Goal: Find specific page/section: Find specific page/section

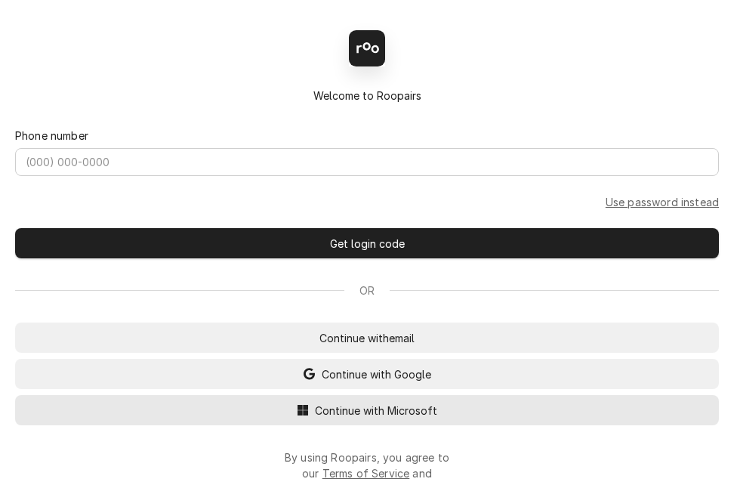
click at [367, 417] on span "Continue with Microsoft" at bounding box center [376, 411] width 128 height 16
click at [386, 416] on span "Continue with Microsoft" at bounding box center [376, 411] width 128 height 16
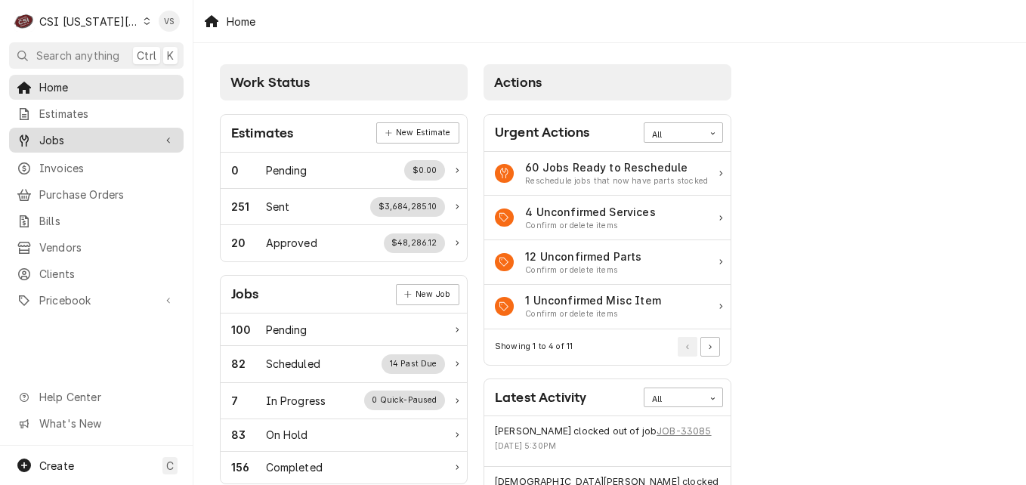
click at [59, 135] on span "Jobs" at bounding box center [96, 140] width 114 height 16
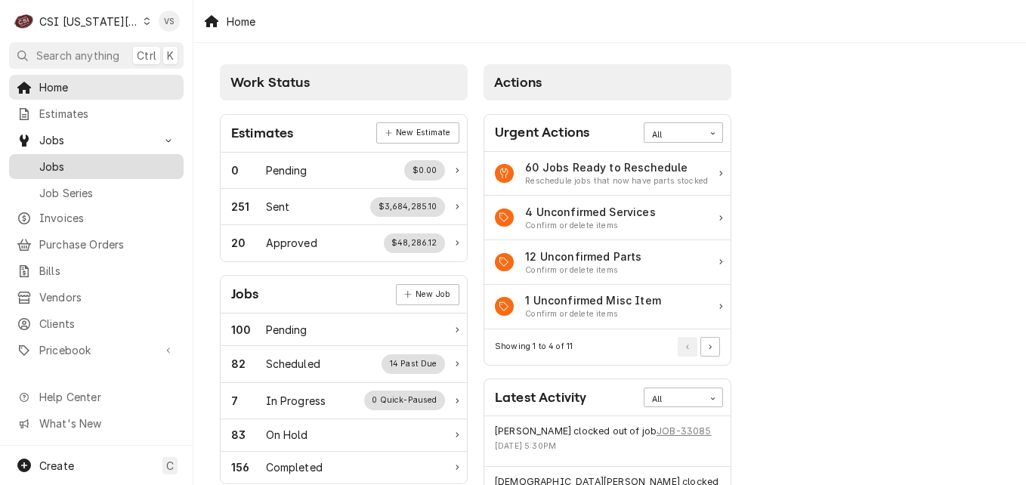
click at [63, 159] on span "Jobs" at bounding box center [107, 167] width 137 height 16
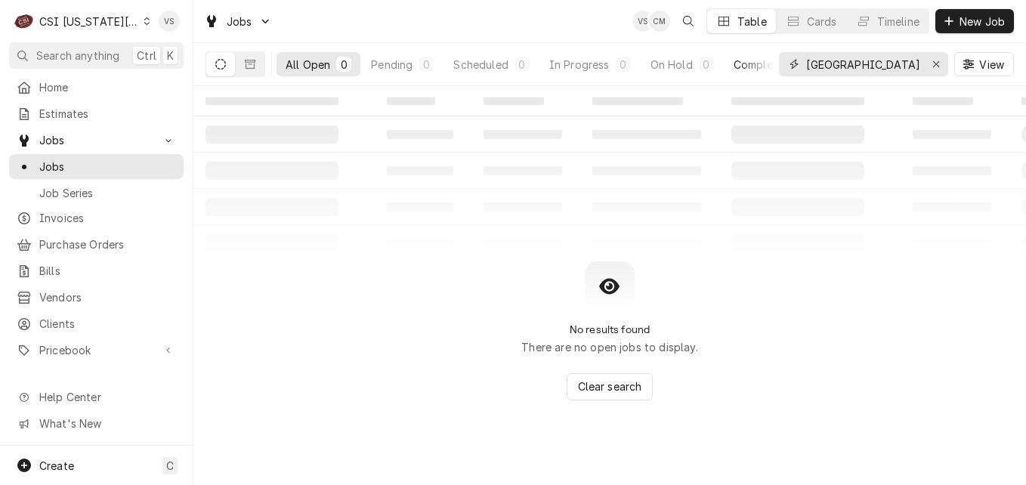
drag, startPoint x: 860, startPoint y: 63, endPoint x: 756, endPoint y: 66, distance: 104.3
click at [756, 66] on div "All Open 0 Pending 0 Scheduled 0 In Progress 0 On Hold 0 Completed 0 River city…" at bounding box center [610, 64] width 809 height 42
click at [802, 60] on div "1279" at bounding box center [863, 64] width 169 height 24
click at [806, 63] on input "1279" at bounding box center [862, 64] width 113 height 24
click at [242, 66] on button "Dynamic Content Wrapper" at bounding box center [250, 64] width 29 height 24
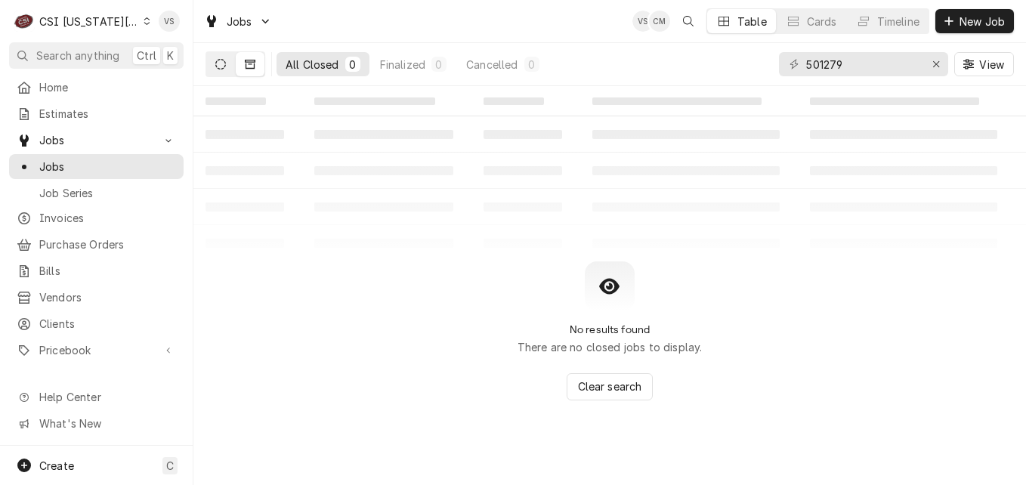
click at [223, 63] on icon "Dynamic Content Wrapper" at bounding box center [220, 64] width 11 height 11
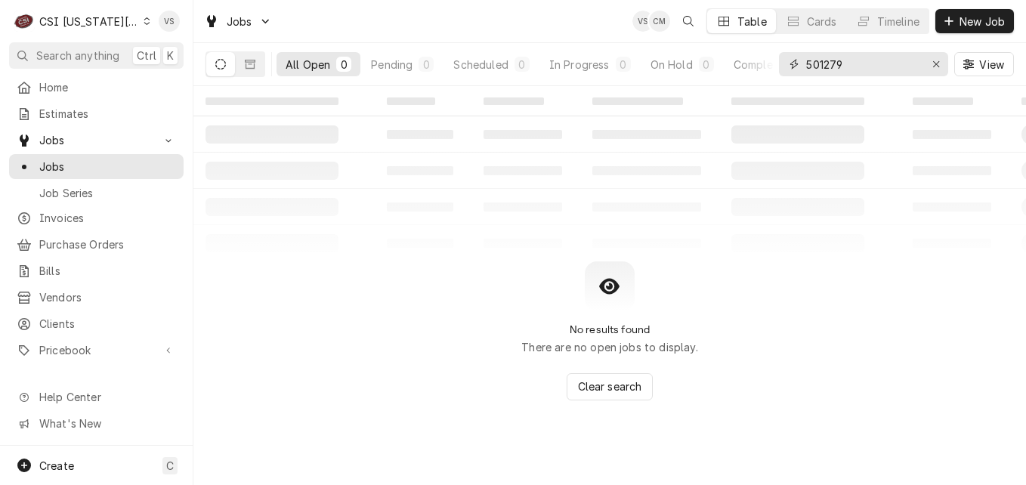
click at [810, 60] on input "501279" at bounding box center [862, 64] width 113 height 24
type input "301279"
click at [255, 70] on button "Dynamic Content Wrapper" at bounding box center [250, 64] width 29 height 24
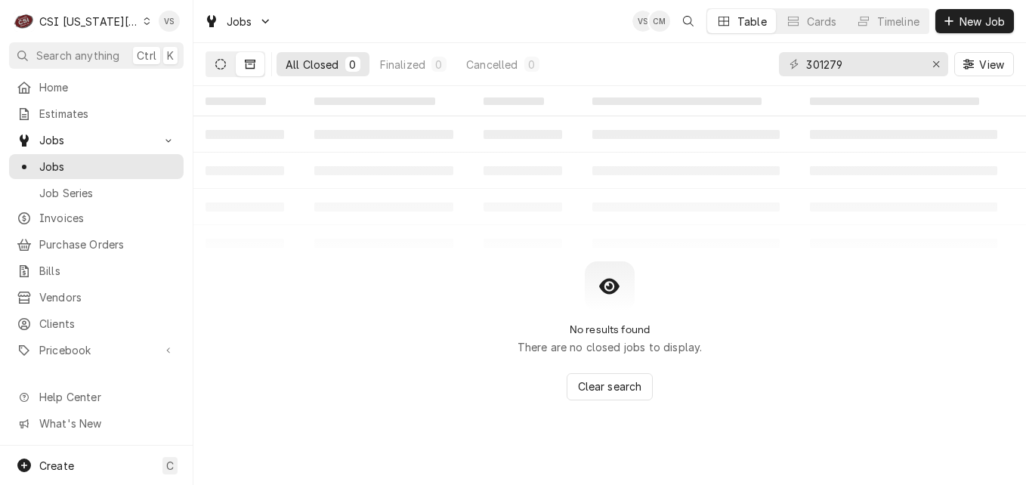
click at [218, 70] on button "Dynamic Content Wrapper" at bounding box center [220, 64] width 29 height 24
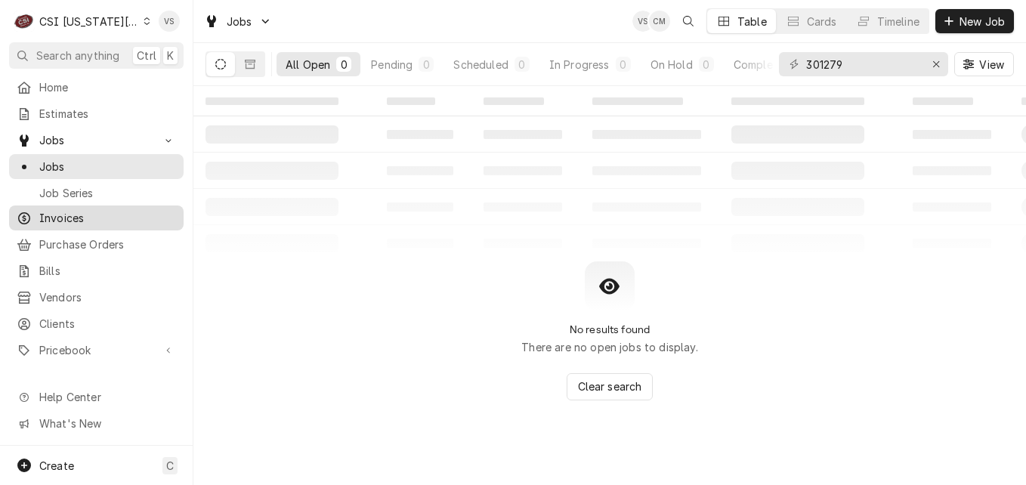
click at [79, 213] on span "Invoices" at bounding box center [107, 218] width 137 height 16
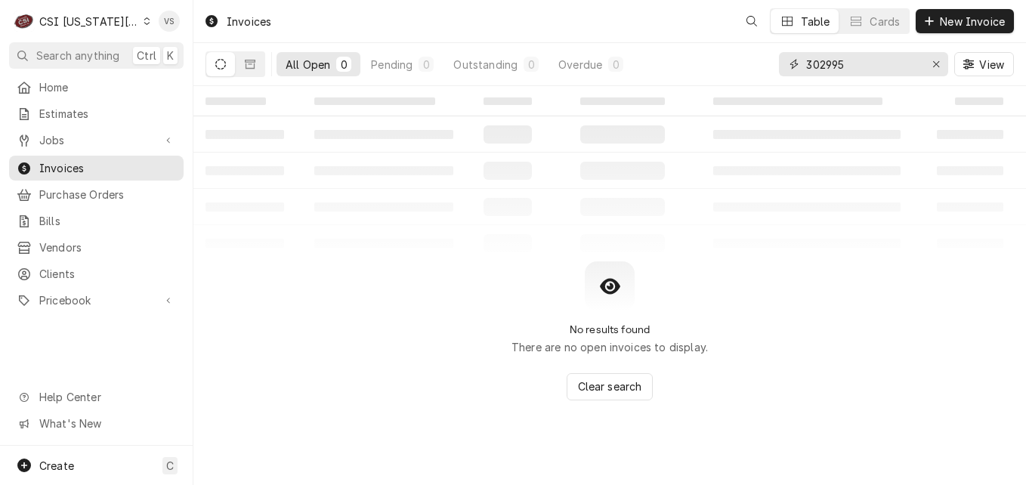
click at [782, 70] on div "302995" at bounding box center [863, 64] width 169 height 24
type input "3"
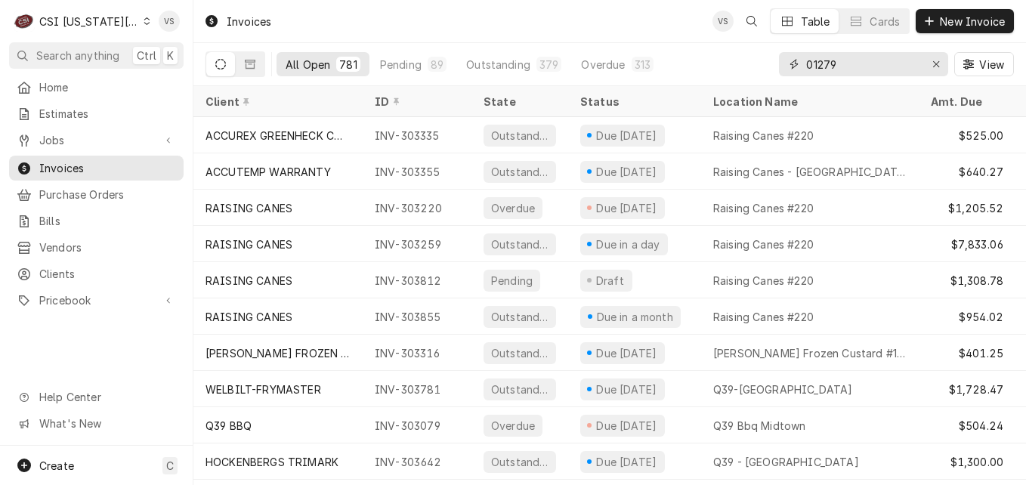
click at [862, 64] on input "01279" at bounding box center [862, 64] width 113 height 24
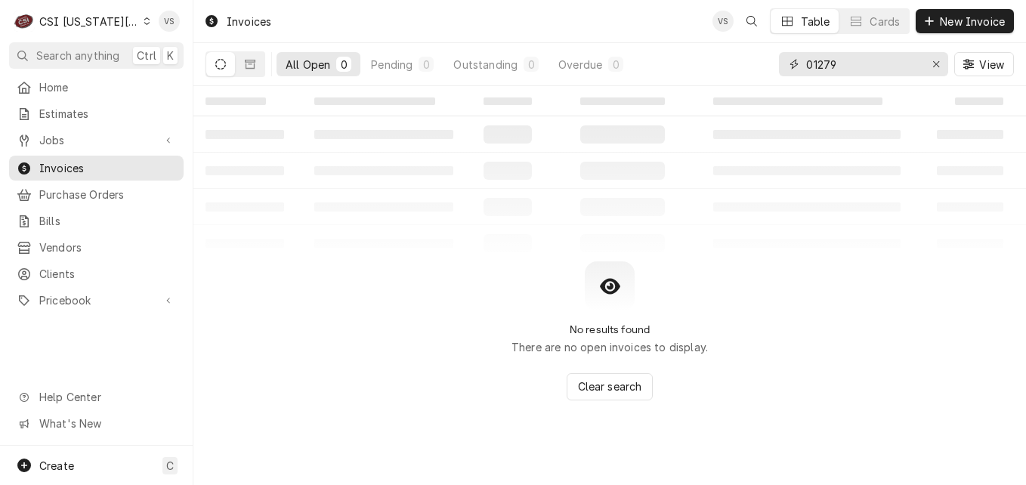
click at [806, 65] on input "01279" at bounding box center [862, 64] width 113 height 24
click at [249, 68] on icon "Dynamic Content Wrapper" at bounding box center [250, 64] width 11 height 9
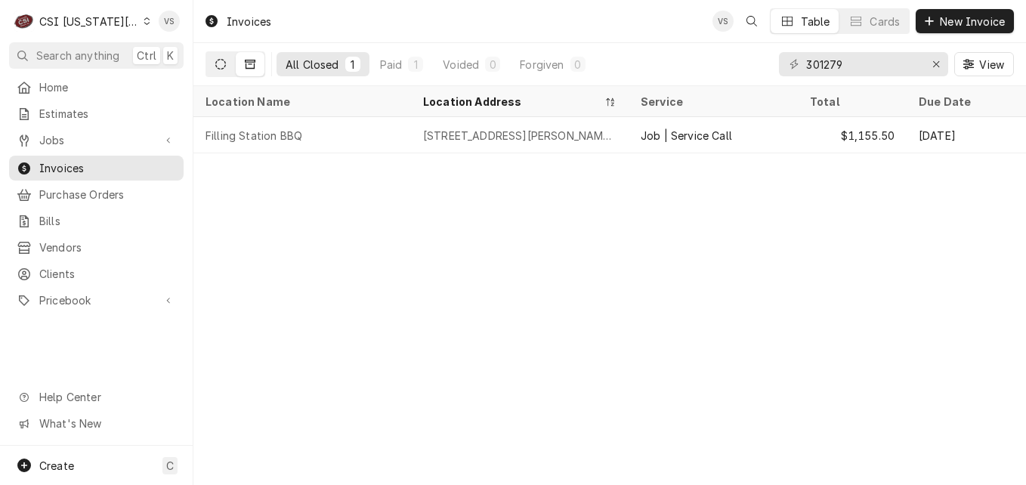
click at [223, 65] on icon "Dynamic Content Wrapper" at bounding box center [220, 64] width 11 height 11
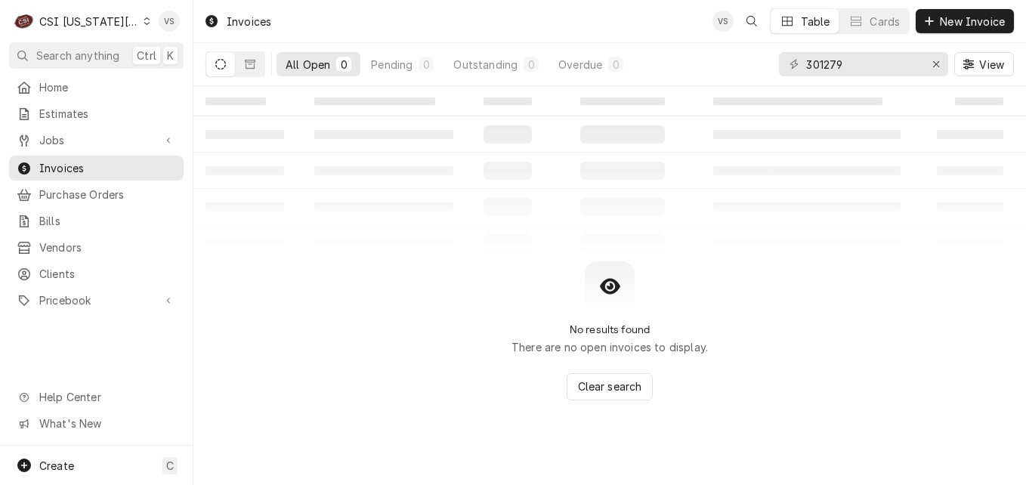
click at [0, 248] on html "C CSI Kansas City VS Search anything Ctrl K Home Estimates Jobs Jobs Job Series…" at bounding box center [513, 242] width 1026 height 485
click at [252, 68] on icon "Dynamic Content Wrapper" at bounding box center [250, 64] width 11 height 9
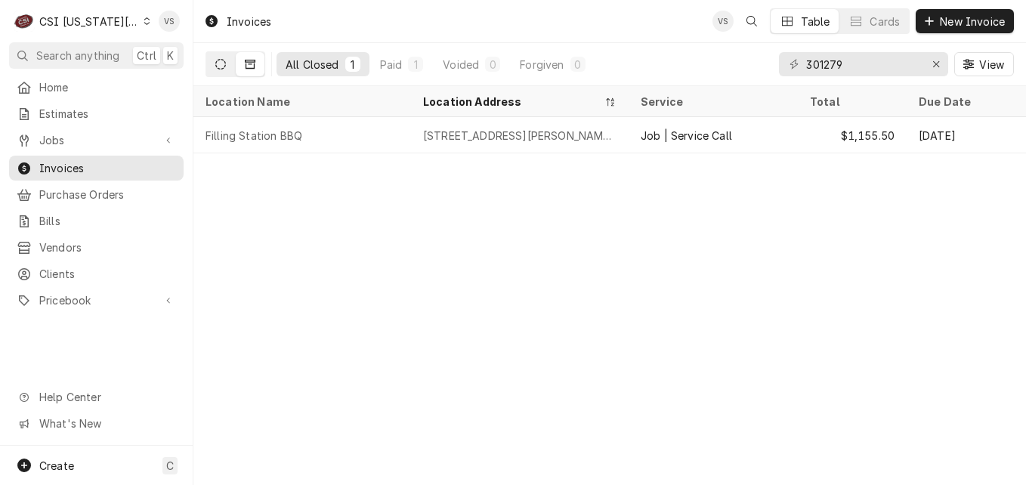
click at [230, 68] on button "Dynamic Content Wrapper" at bounding box center [220, 64] width 29 height 24
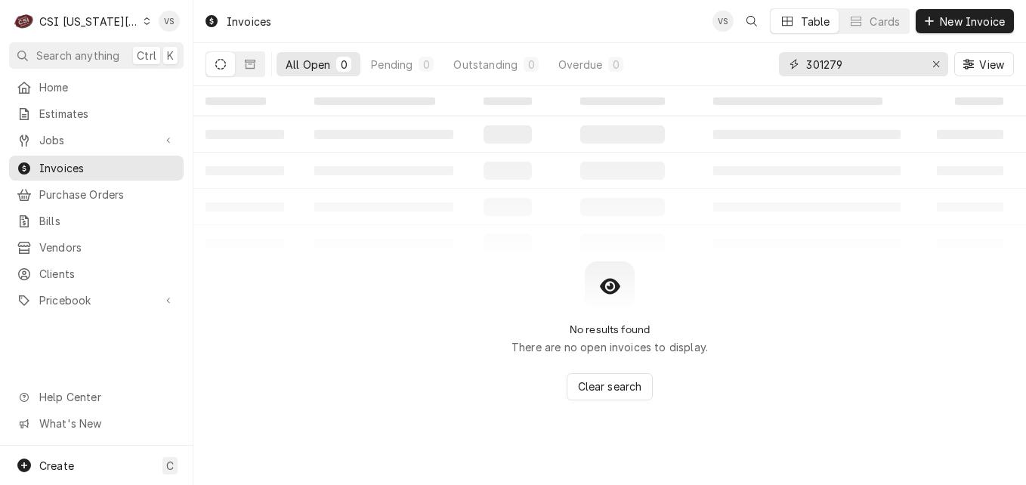
drag, startPoint x: 858, startPoint y: 68, endPoint x: 748, endPoint y: 71, distance: 110.4
click at [748, 71] on div "All Open 0 Pending 0 Outstanding 0 Overdue 0 301279 View" at bounding box center [610, 64] width 809 height 42
type input "333 se douglas"
click at [244, 72] on button "Dynamic Content Wrapper" at bounding box center [250, 64] width 29 height 24
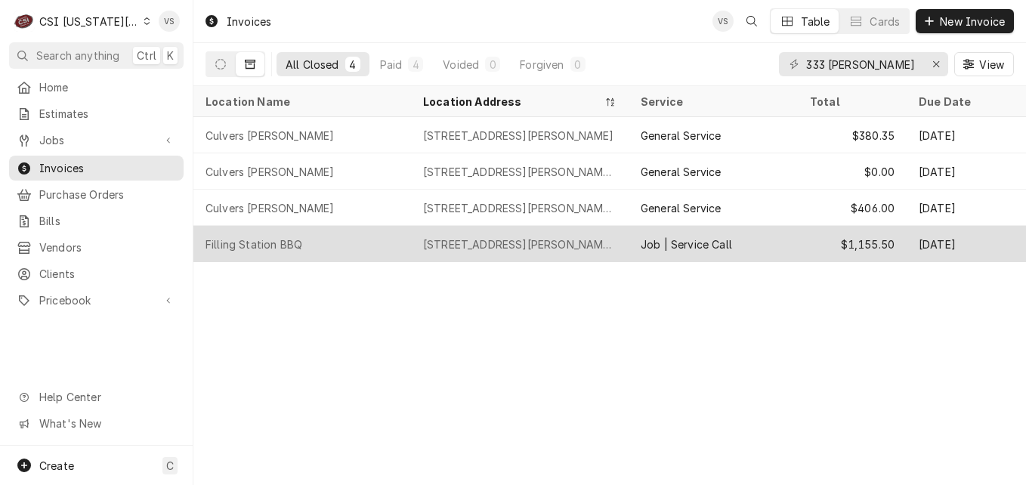
click at [465, 237] on div "333 SE Douglas St, Lee's Summit, MO 64063" at bounding box center [519, 245] width 193 height 16
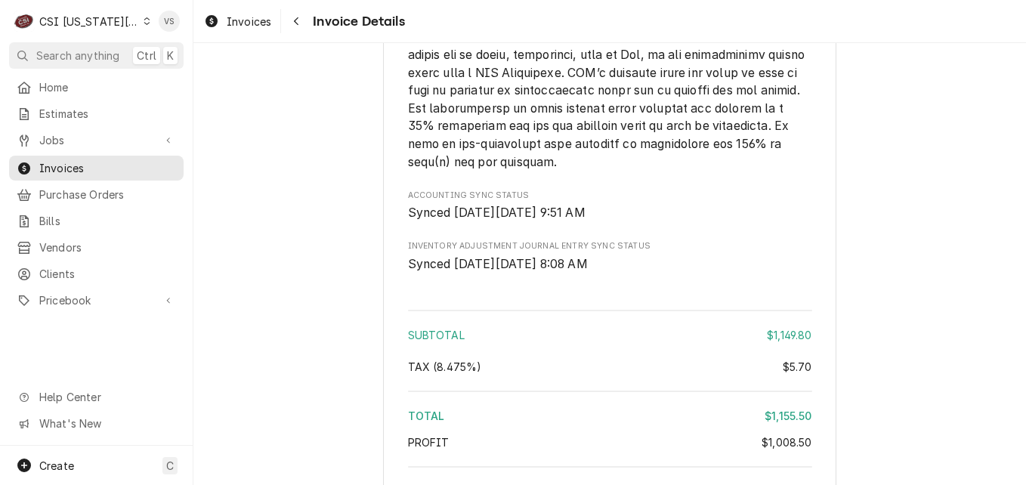
scroll to position [3682, 0]
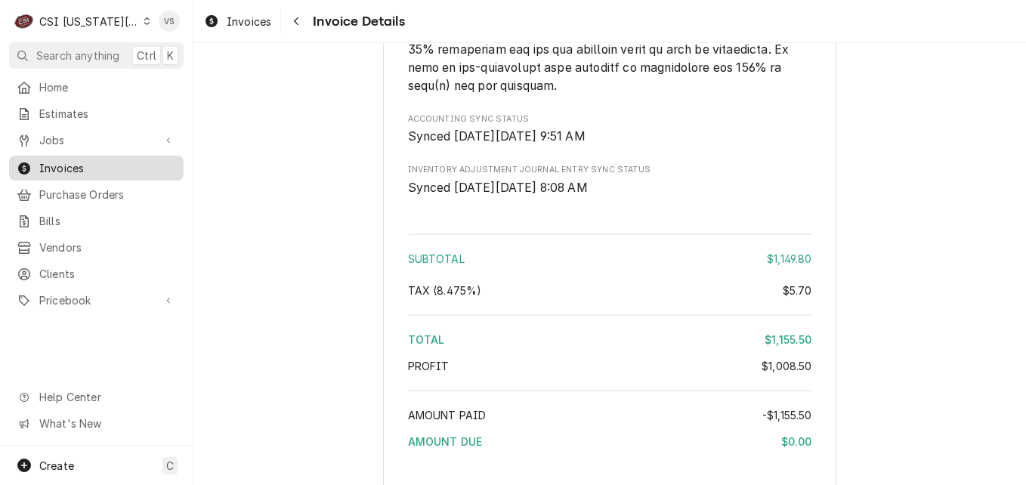
click at [61, 165] on span "Invoices" at bounding box center [107, 168] width 137 height 16
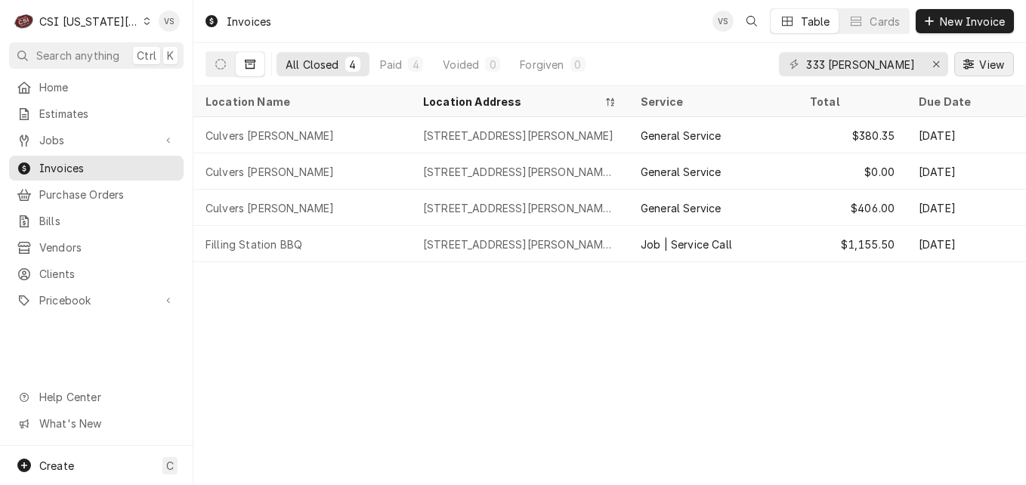
click at [974, 67] on div "Dynamic Content Wrapper" at bounding box center [968, 64] width 15 height 15
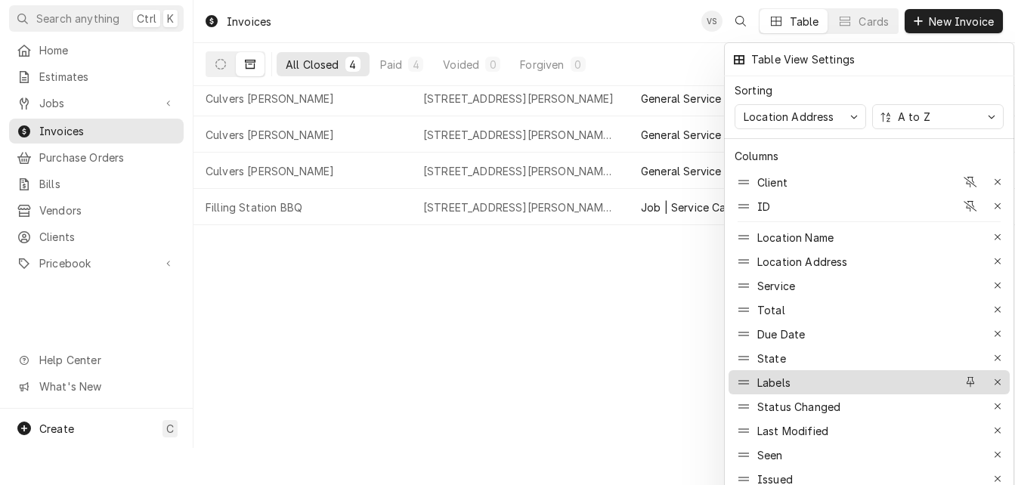
scroll to position [72, 0]
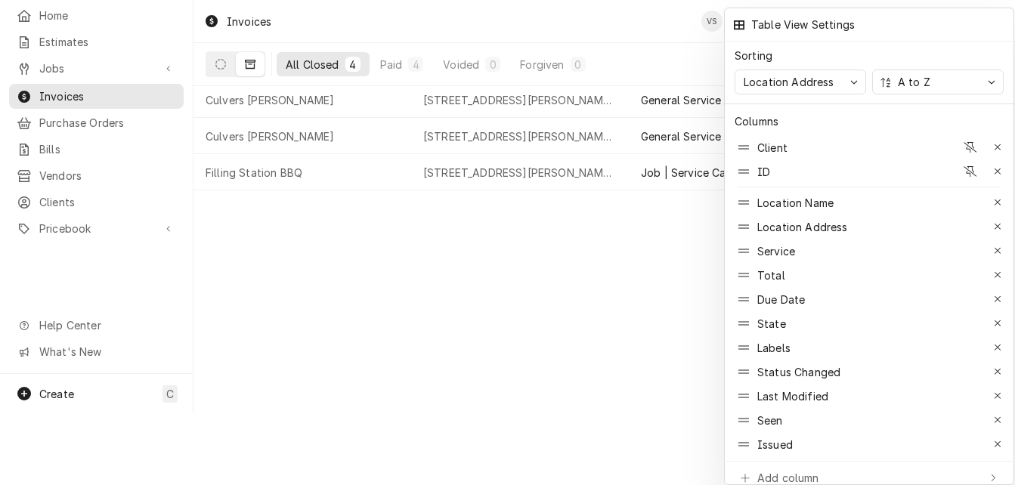
click at [654, 74] on div at bounding box center [507, 242] width 1015 height 485
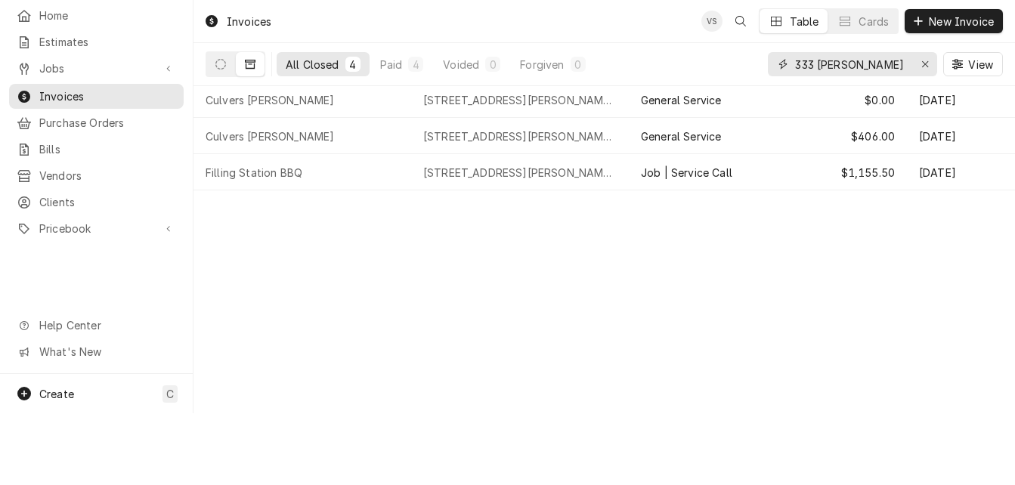
drag, startPoint x: 886, startPoint y: 62, endPoint x: 711, endPoint y: 66, distance: 175.3
click at [711, 66] on div "All Closed 4 Paid 4 Voided 0 Forgiven 0 333 se douglas View" at bounding box center [604, 64] width 797 height 42
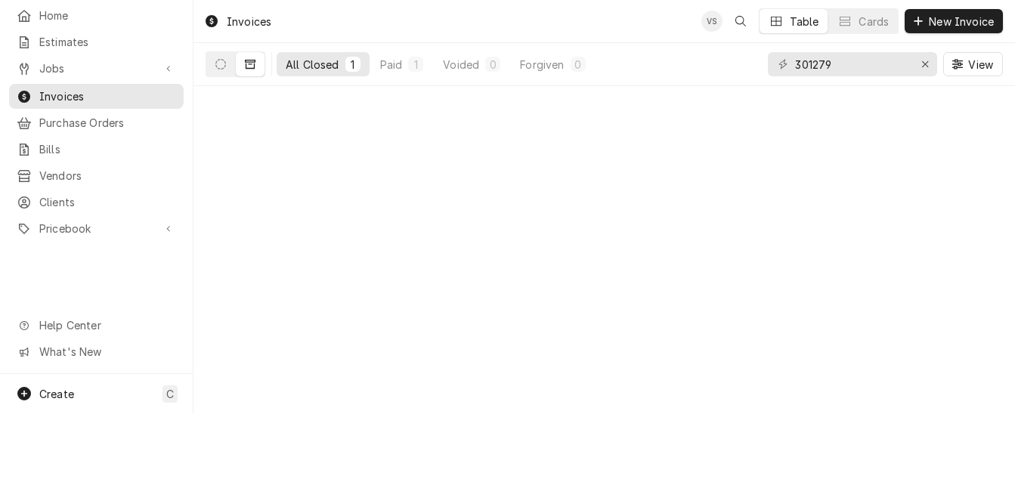
click at [293, 65] on div "All Closed" at bounding box center [313, 65] width 54 height 16
click at [256, 75] on button "Dynamic Content Wrapper" at bounding box center [250, 64] width 29 height 24
click at [305, 69] on div "All Closed" at bounding box center [313, 65] width 54 height 16
click at [390, 67] on div "Paid" at bounding box center [391, 65] width 23 height 16
click at [315, 68] on div "All Closed" at bounding box center [313, 65] width 54 height 16
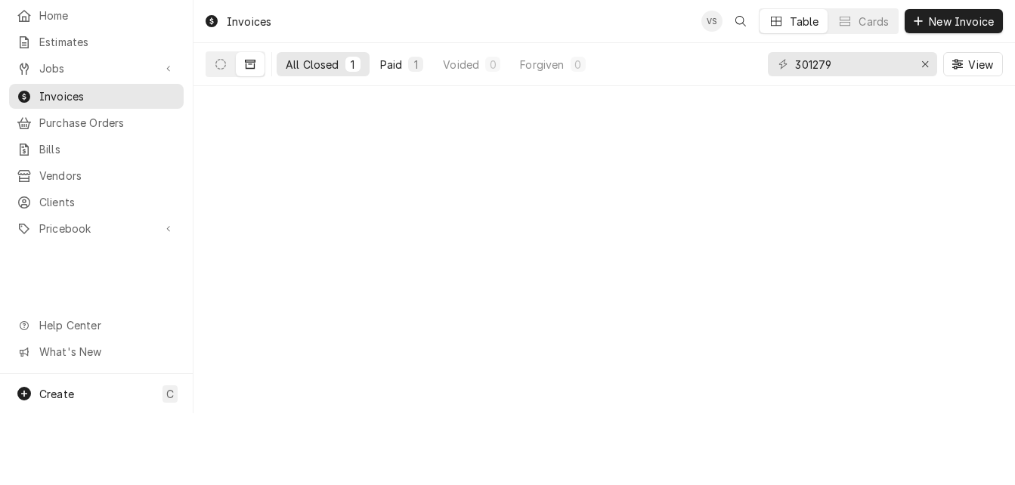
click at [395, 63] on div "Paid" at bounding box center [391, 65] width 23 height 16
click at [966, 63] on span "View" at bounding box center [980, 65] width 31 height 16
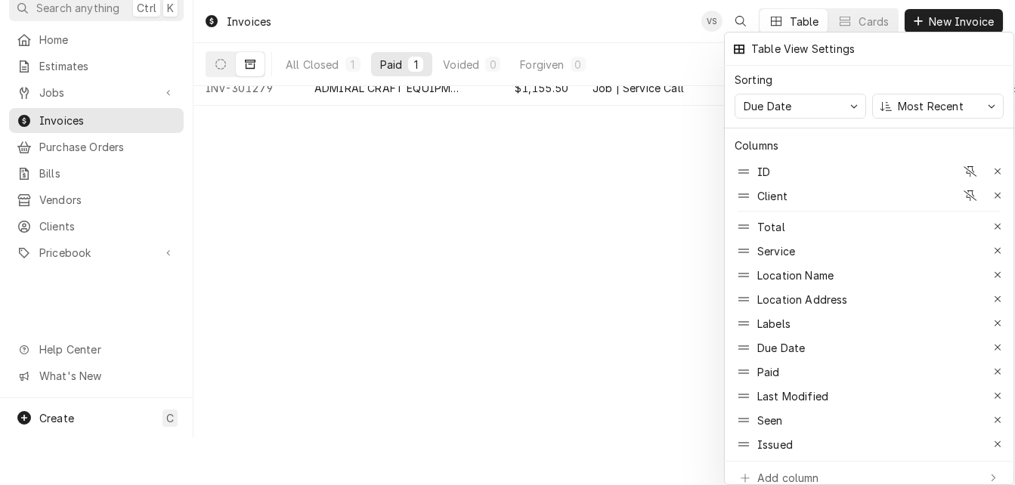
scroll to position [48, 0]
click at [394, 91] on div at bounding box center [507, 242] width 1015 height 485
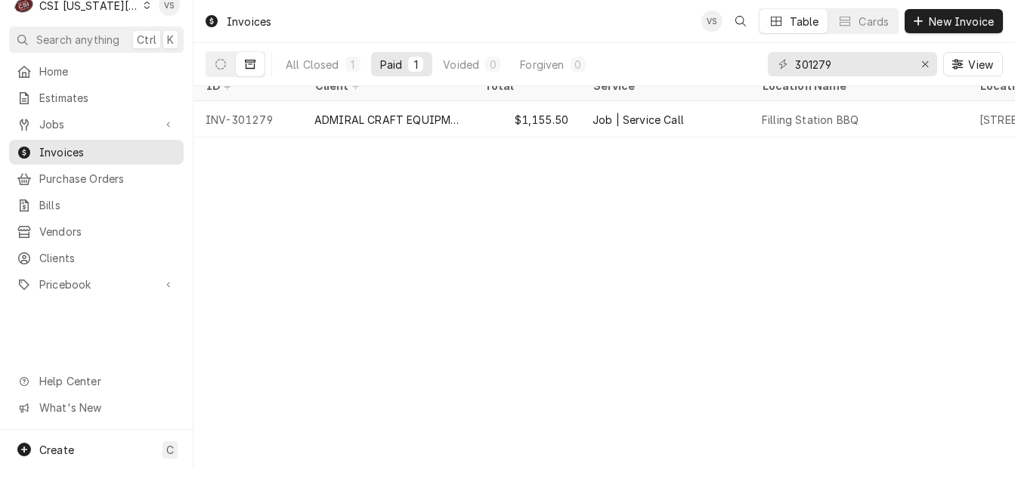
scroll to position [0, 0]
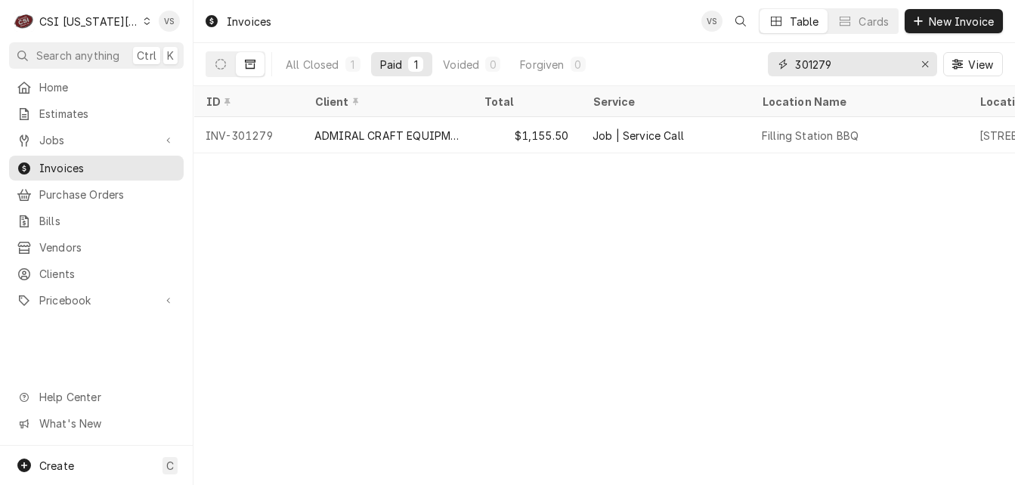
drag, startPoint x: 852, startPoint y: 63, endPoint x: 740, endPoint y: 63, distance: 112.6
click at [740, 63] on div "All Closed 1 Paid 1 Voided 0 Forgiven 0 301279 View" at bounding box center [604, 64] width 797 height 42
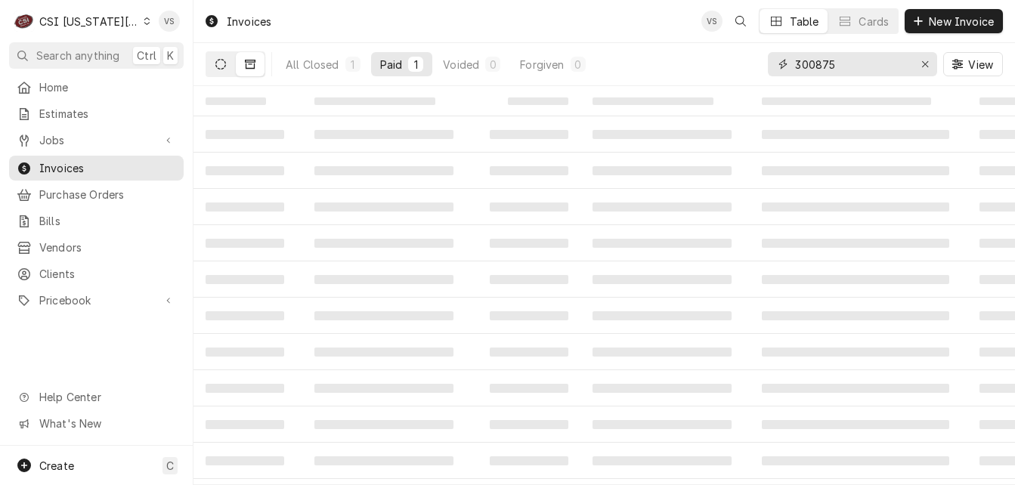
type input "300875"
click at [222, 70] on button "Dynamic Content Wrapper" at bounding box center [220, 64] width 29 height 24
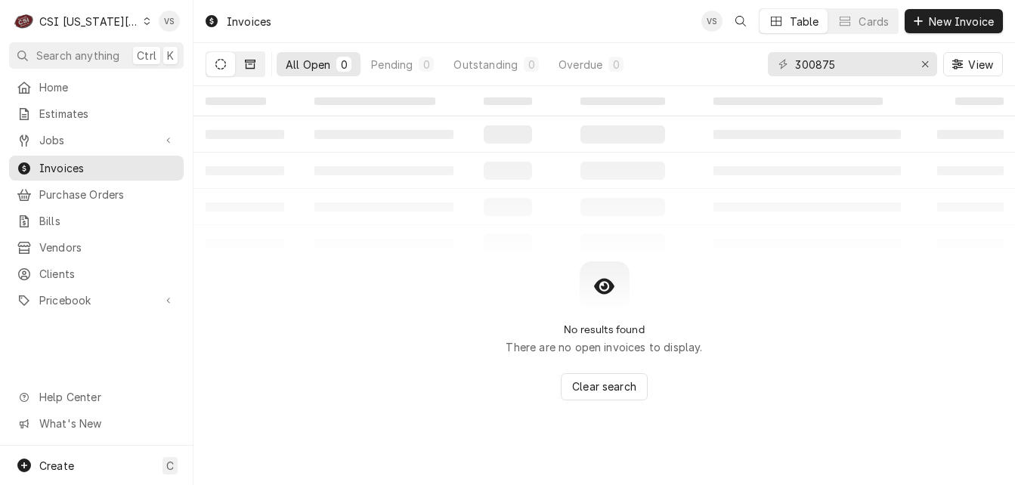
click at [260, 70] on button "Dynamic Content Wrapper" at bounding box center [250, 64] width 29 height 24
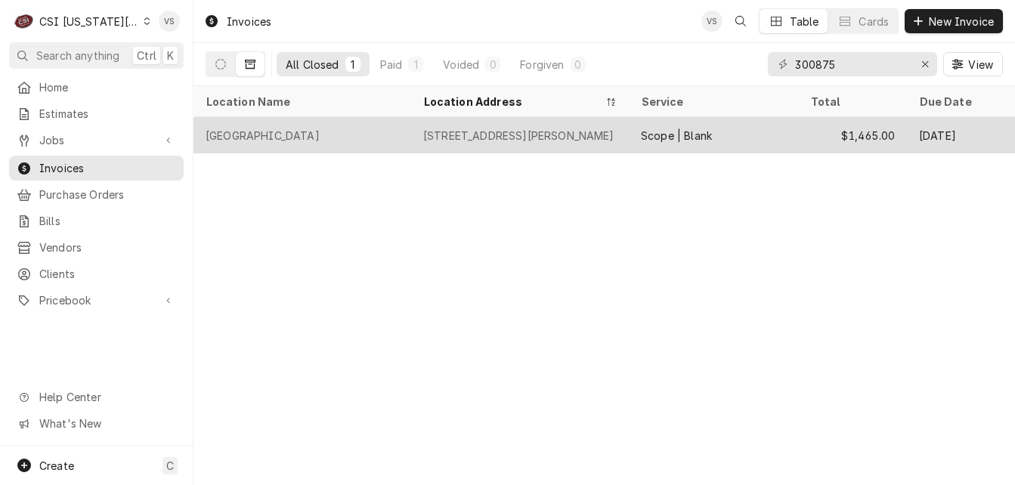
click at [372, 130] on div "Sugar Creek Elementary School" at bounding box center [302, 135] width 218 height 36
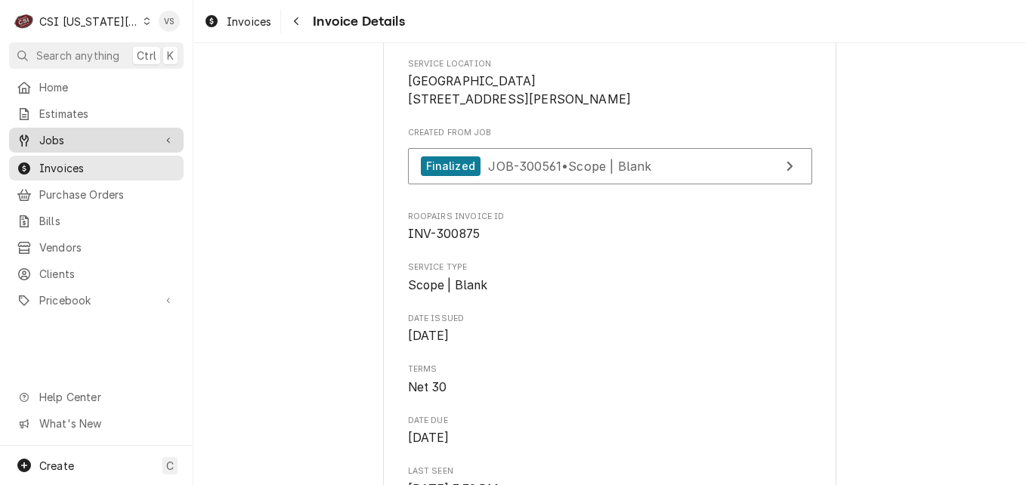
scroll to position [378, 0]
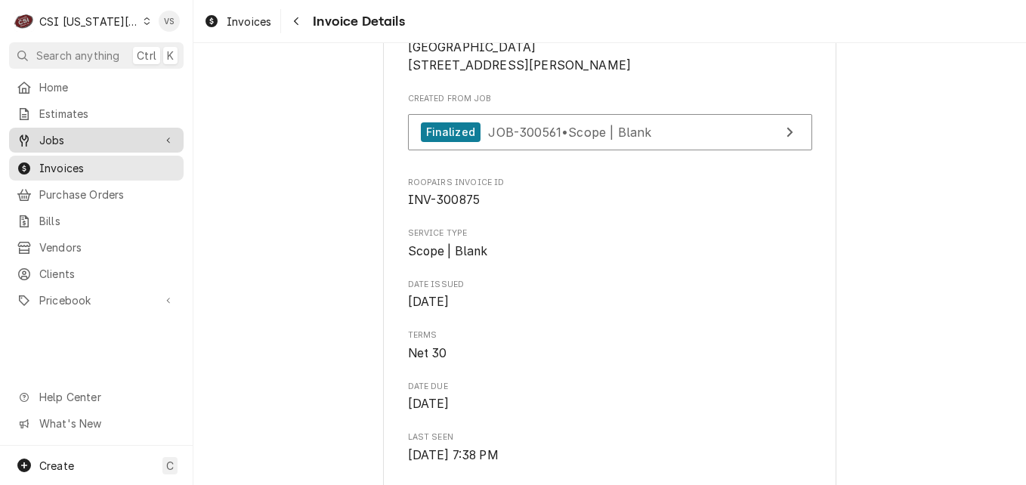
click at [61, 139] on span "Jobs" at bounding box center [96, 140] width 114 height 16
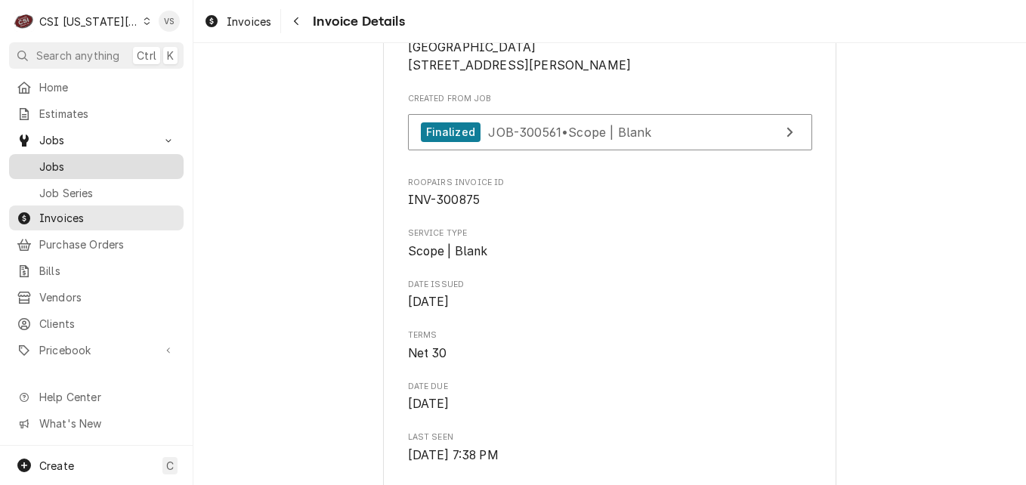
click at [78, 163] on span "Jobs" at bounding box center [107, 167] width 137 height 16
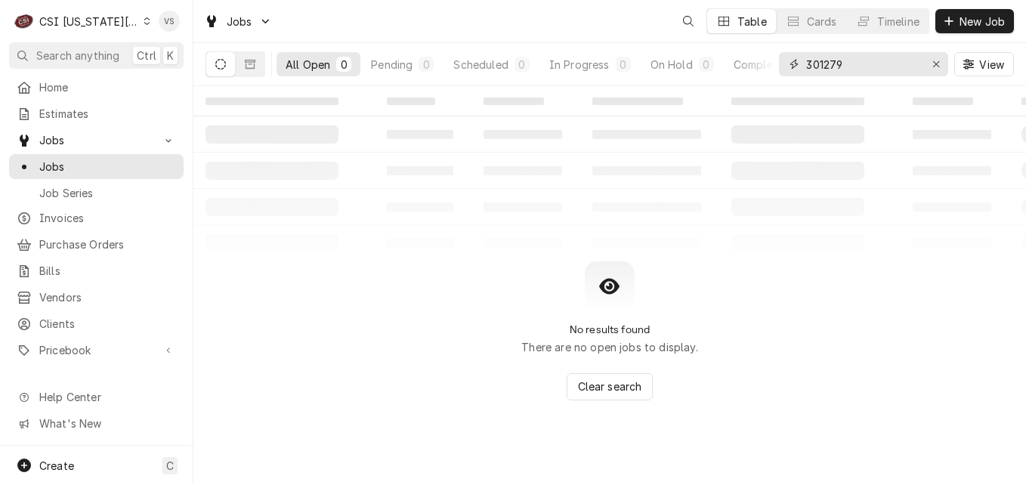
click at [849, 61] on input "301279" at bounding box center [862, 64] width 113 height 24
click at [761, 64] on div "All Open 0 Pending 0 Scheduled 0 In Progress 0 On Hold 0 Completed 0 301279 View" at bounding box center [610, 64] width 809 height 42
type input "300875"
click at [247, 69] on icon "Dynamic Content Wrapper" at bounding box center [250, 64] width 11 height 9
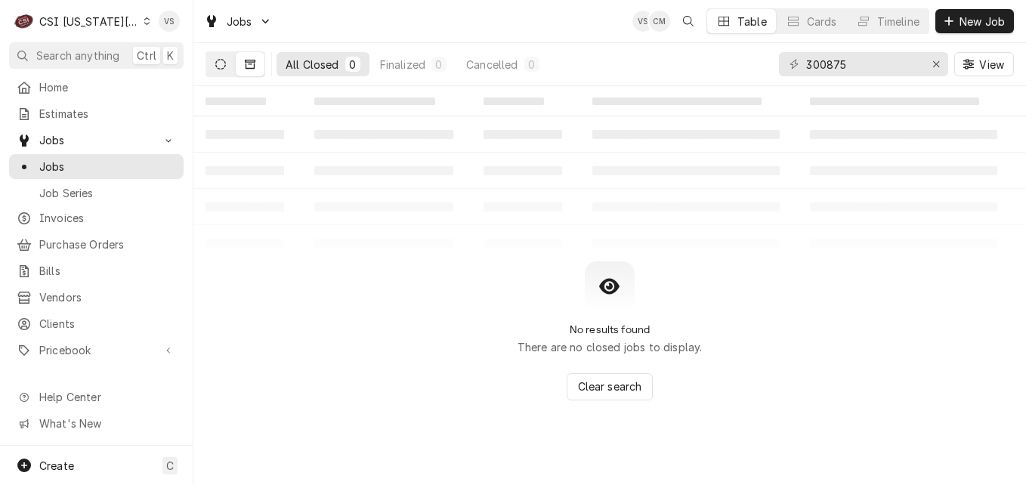
click at [221, 64] on icon "Dynamic Content Wrapper" at bounding box center [220, 64] width 11 height 11
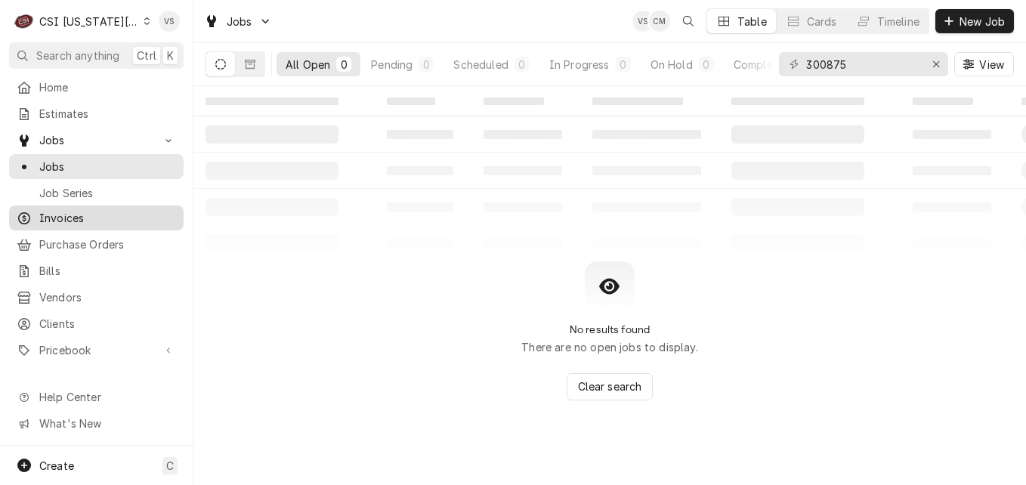
click at [71, 214] on span "Invoices" at bounding box center [107, 218] width 137 height 16
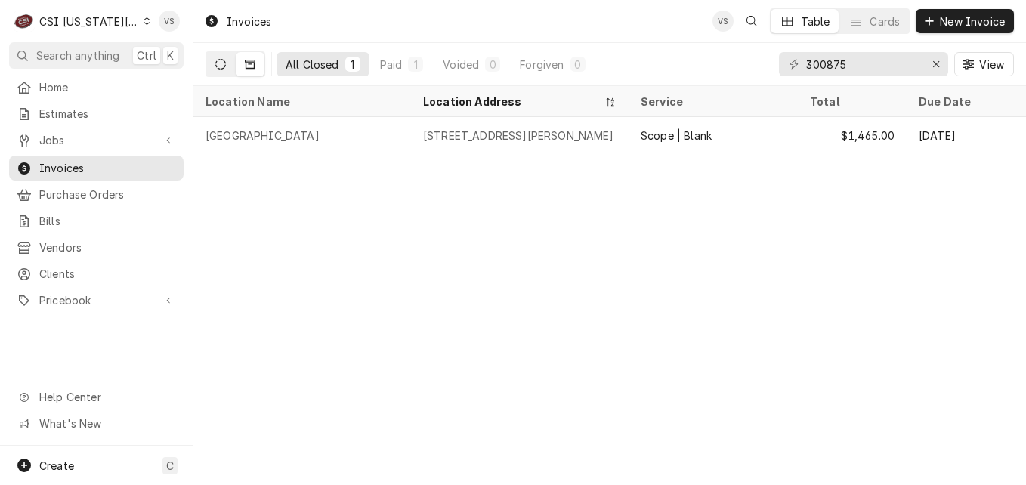
click at [216, 65] on icon "Dynamic Content Wrapper" at bounding box center [220, 64] width 11 height 11
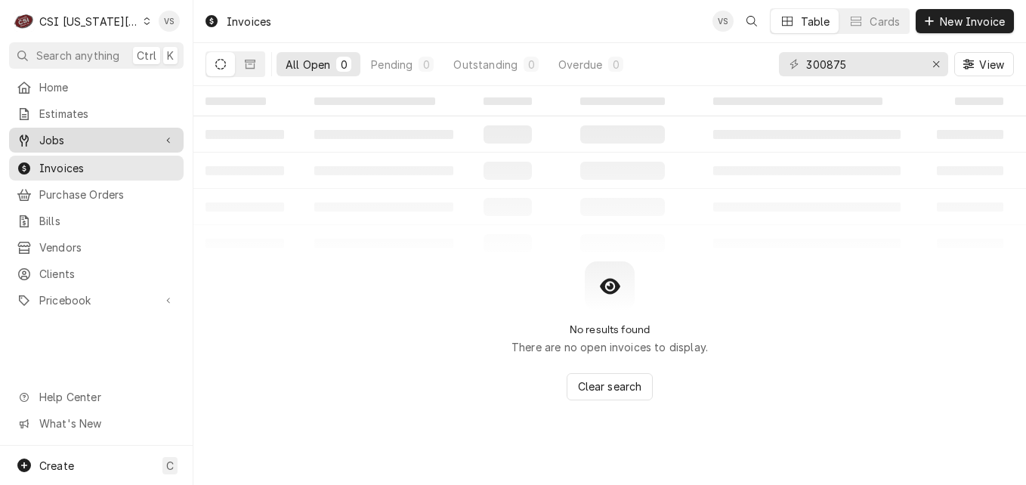
click at [100, 137] on span "Jobs" at bounding box center [96, 140] width 114 height 16
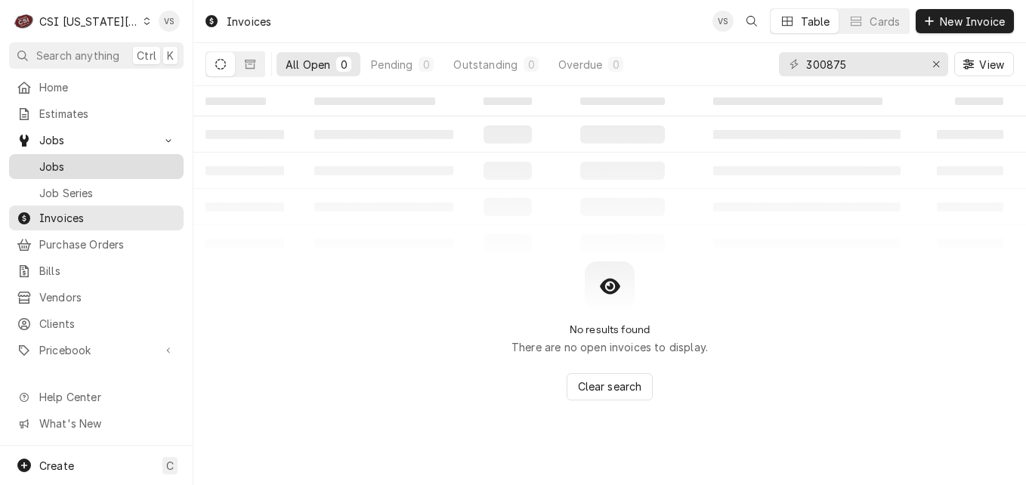
click at [89, 168] on span "Jobs" at bounding box center [107, 167] width 137 height 16
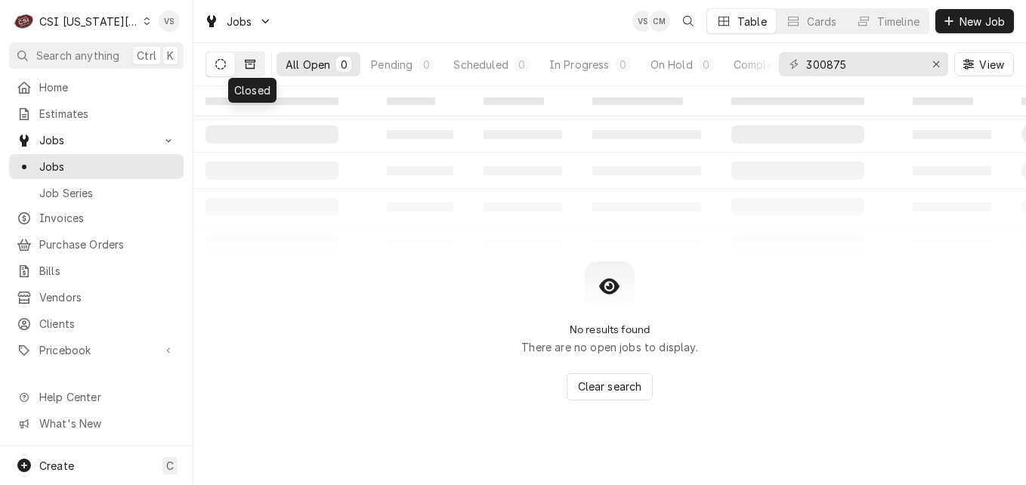
click at [254, 70] on button "Dynamic Content Wrapper" at bounding box center [250, 64] width 29 height 24
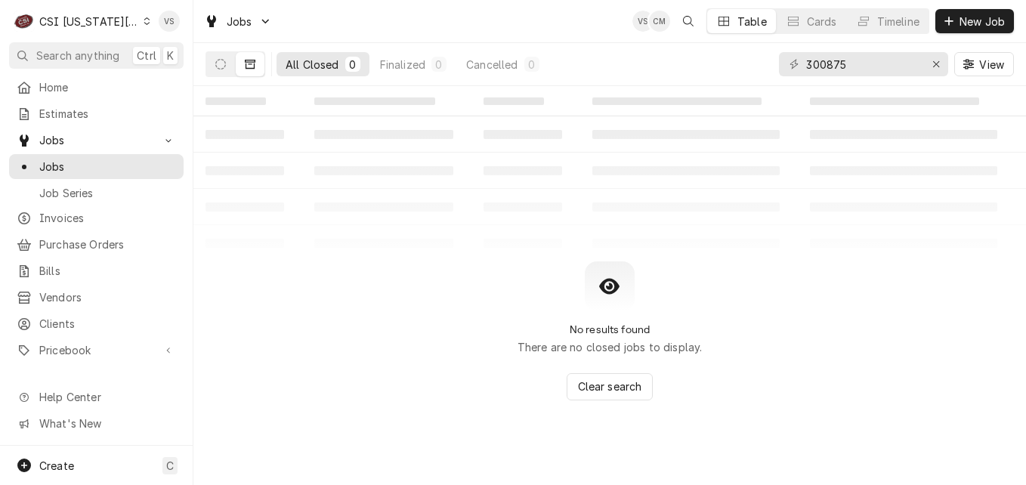
click at [298, 57] on div "All Closed" at bounding box center [313, 65] width 54 height 16
click at [76, 214] on span "Invoices" at bounding box center [107, 218] width 137 height 16
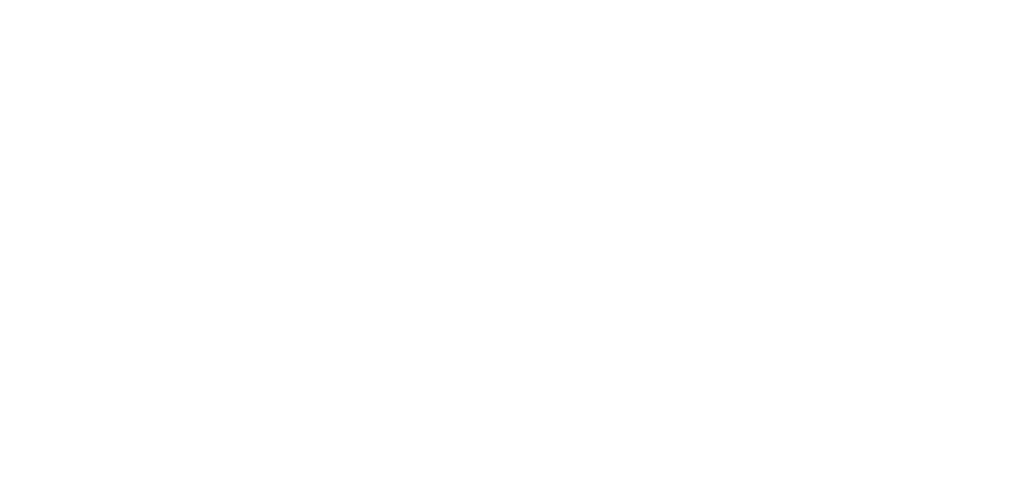
click at [844, 63] on div "Dynamic Content Wrapper" at bounding box center [513, 242] width 1026 height 485
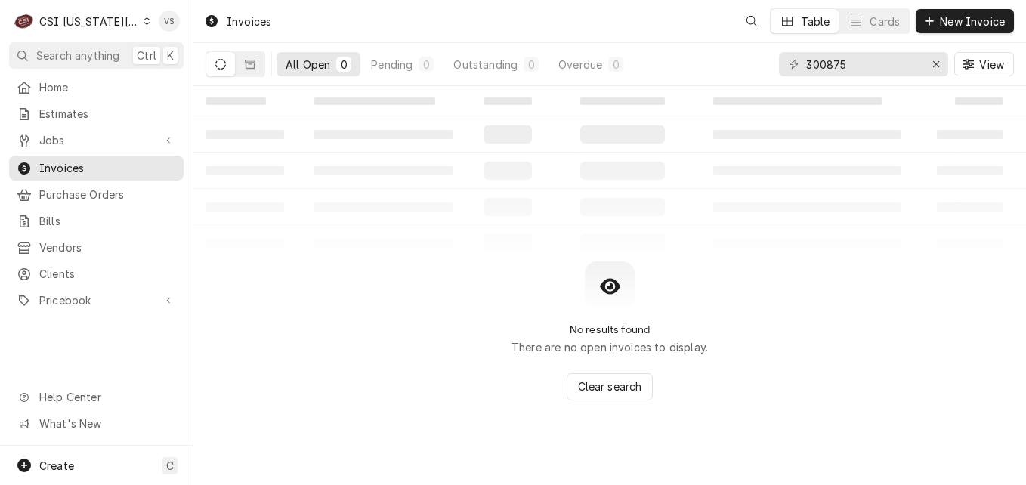
drag, startPoint x: 861, startPoint y: 63, endPoint x: 824, endPoint y: 66, distance: 36.3
click at [835, 63] on div "C CSI Kansas City VS Search anything Ctrl K Home Estimates Jobs Jobs Job Series…" at bounding box center [513, 242] width 1026 height 485
click at [824, 66] on input "300875" at bounding box center [862, 64] width 113 height 24
click at [852, 67] on input "300875" at bounding box center [862, 64] width 113 height 24
click at [858, 73] on input "300875" at bounding box center [862, 64] width 113 height 24
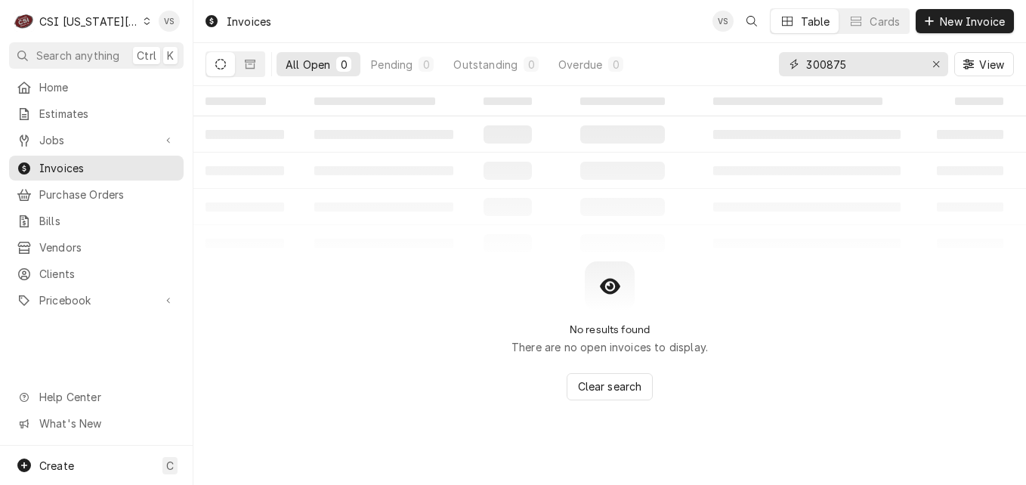
click at [829, 62] on input "300875" at bounding box center [862, 64] width 113 height 24
click at [827, 64] on input "300875" at bounding box center [862, 64] width 113 height 24
type input "300539"
click at [249, 70] on button "Dynamic Content Wrapper" at bounding box center [250, 64] width 29 height 24
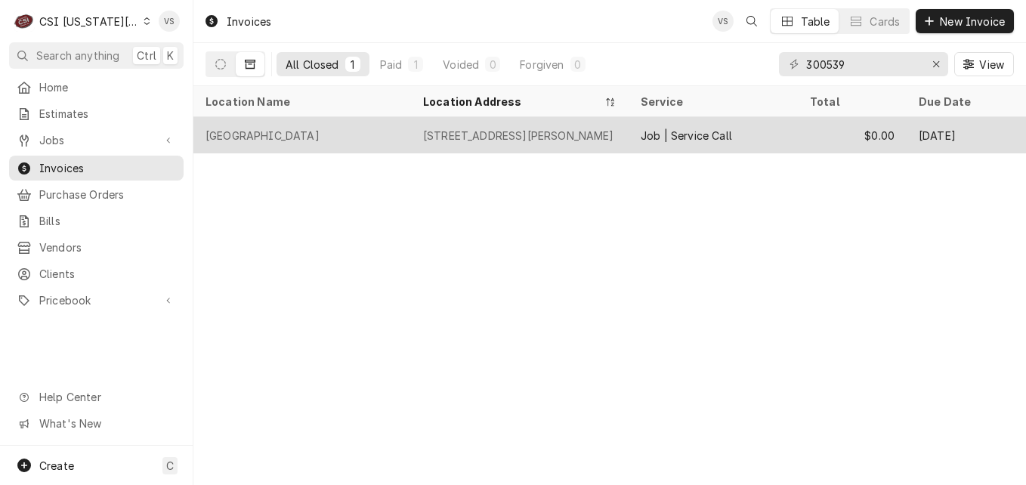
click at [354, 136] on div "Chanute Elementary" at bounding box center [302, 135] width 218 height 36
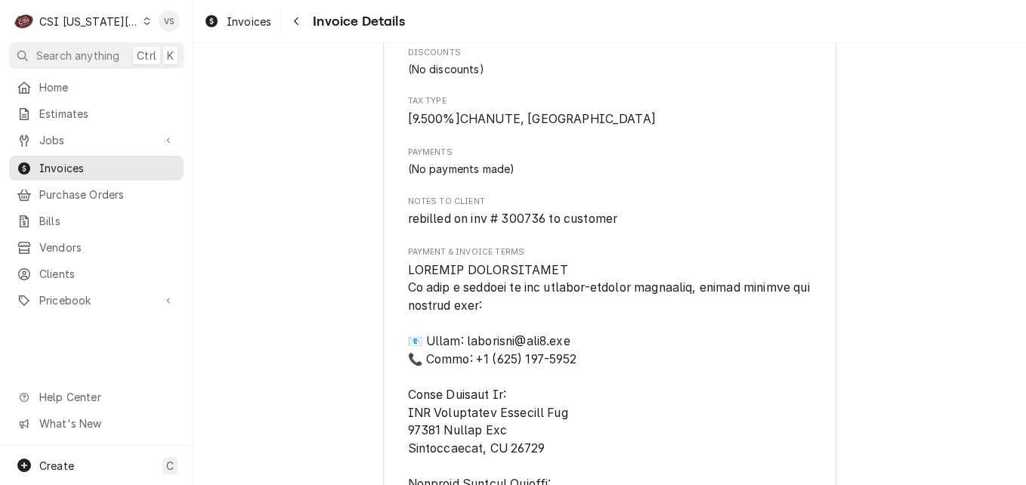
scroll to position [1500, 0]
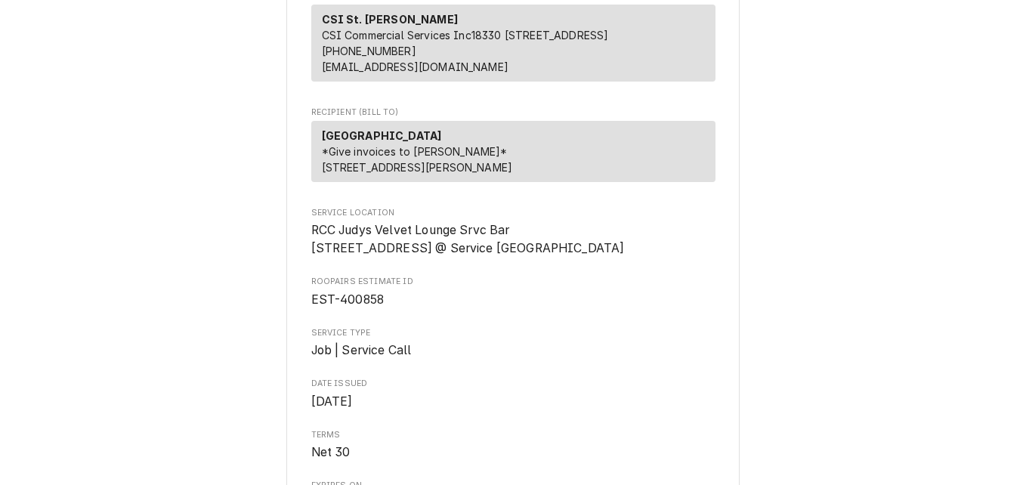
scroll to position [227, 0]
